Goal: Navigation & Orientation: Understand site structure

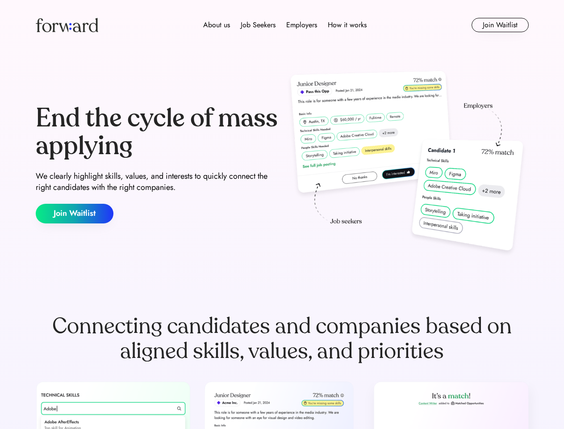
click at [282, 215] on div "End the cycle of mass applying We clearly highlight skills, values, and interes…" at bounding box center [282, 164] width 493 height 192
click at [282, 25] on div "About us Job Seekers Employers How it works" at bounding box center [285, 25] width 352 height 11
click at [67, 25] on img at bounding box center [67, 25] width 63 height 14
click at [285, 25] on div "About us Job Seekers Employers How it works" at bounding box center [285, 25] width 352 height 11
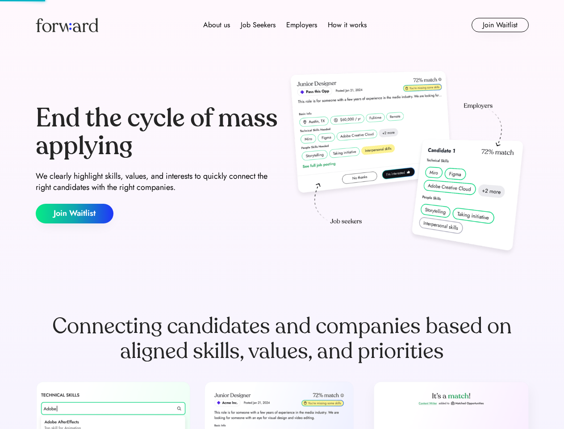
click at [217, 25] on div "About us" at bounding box center [216, 25] width 27 height 11
click at [258, 25] on div "Job Seekers" at bounding box center [258, 25] width 35 height 11
click at [302, 25] on div "Employers" at bounding box center [301, 25] width 31 height 11
click at [347, 25] on div "How it works" at bounding box center [347, 25] width 39 height 11
click at [500, 25] on button "Join Waitlist" at bounding box center [500, 25] width 57 height 14
